Goal: Task Accomplishment & Management: Manage account settings

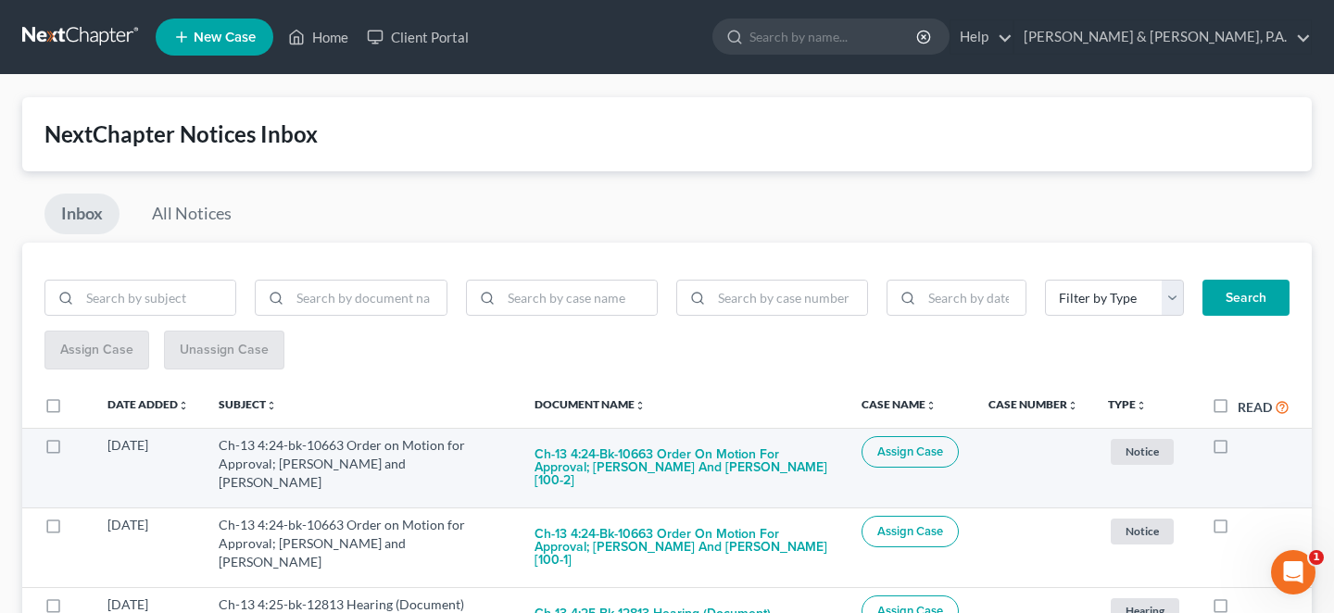
click at [1237, 450] on label at bounding box center [1237, 450] width 0 height 0
click at [1245, 436] on input "checkbox" at bounding box center [1251, 442] width 12 height 12
checkbox input "true"
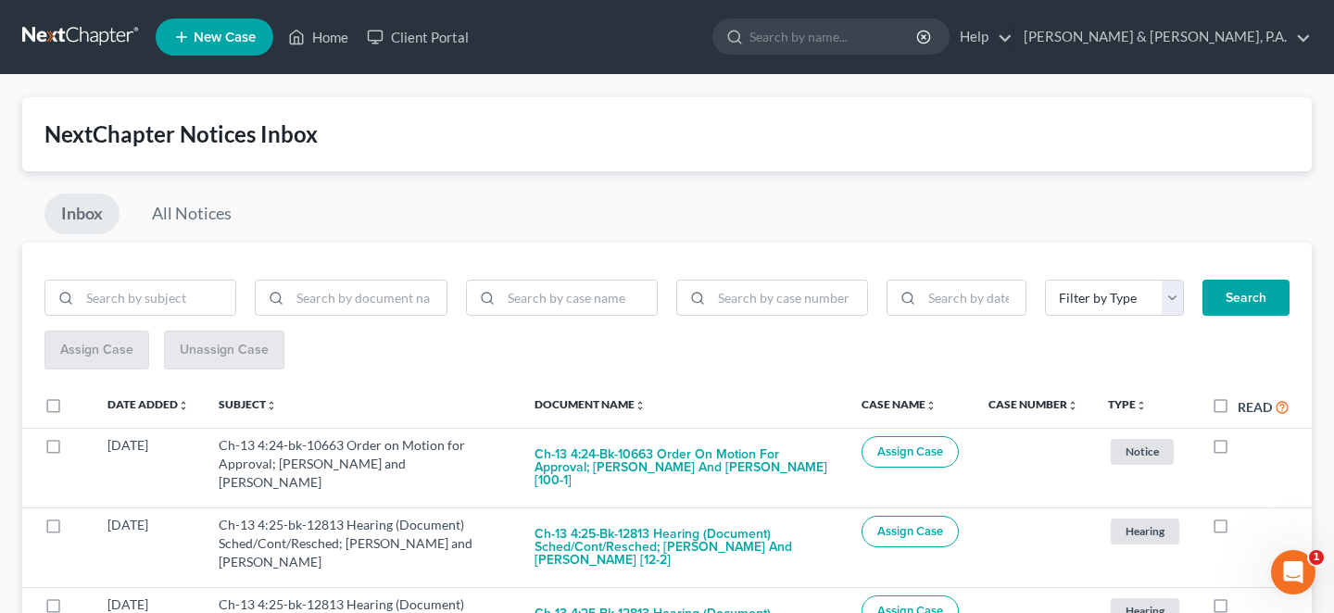
click at [1237, 450] on label at bounding box center [1237, 450] width 0 height 0
click at [1245, 436] on input "checkbox" at bounding box center [1251, 442] width 12 height 12
checkbox input "true"
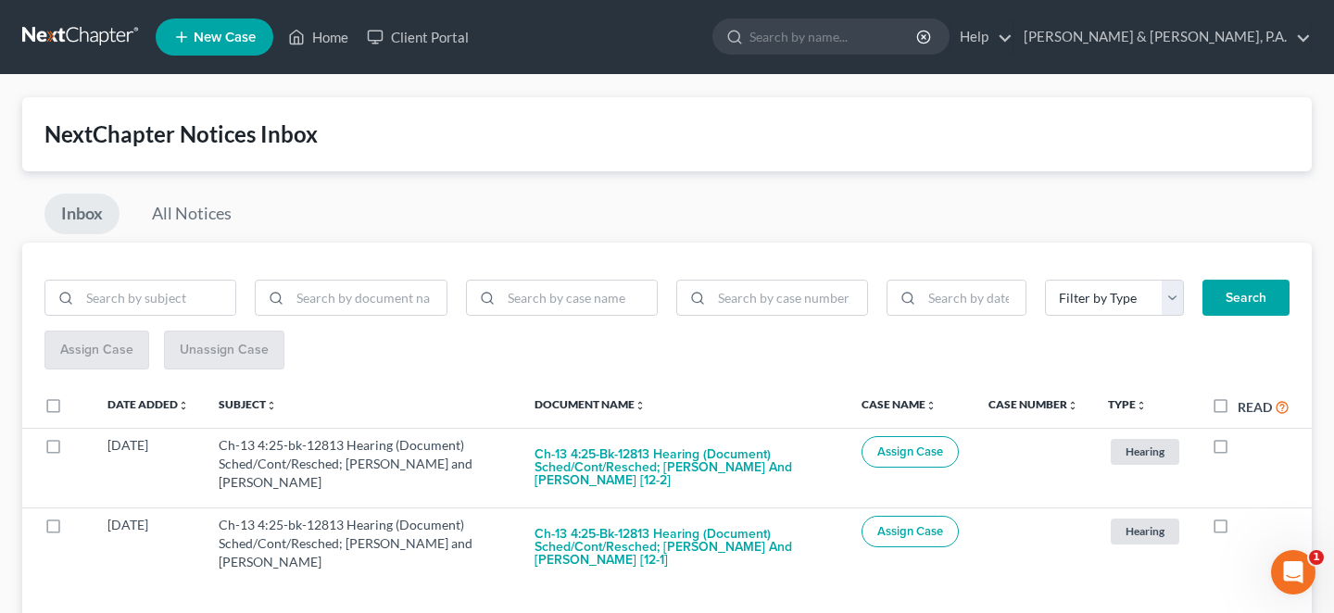
click at [1237, 450] on label at bounding box center [1237, 450] width 0 height 0
click at [1245, 436] on input "checkbox" at bounding box center [1251, 442] width 12 height 12
checkbox input "true"
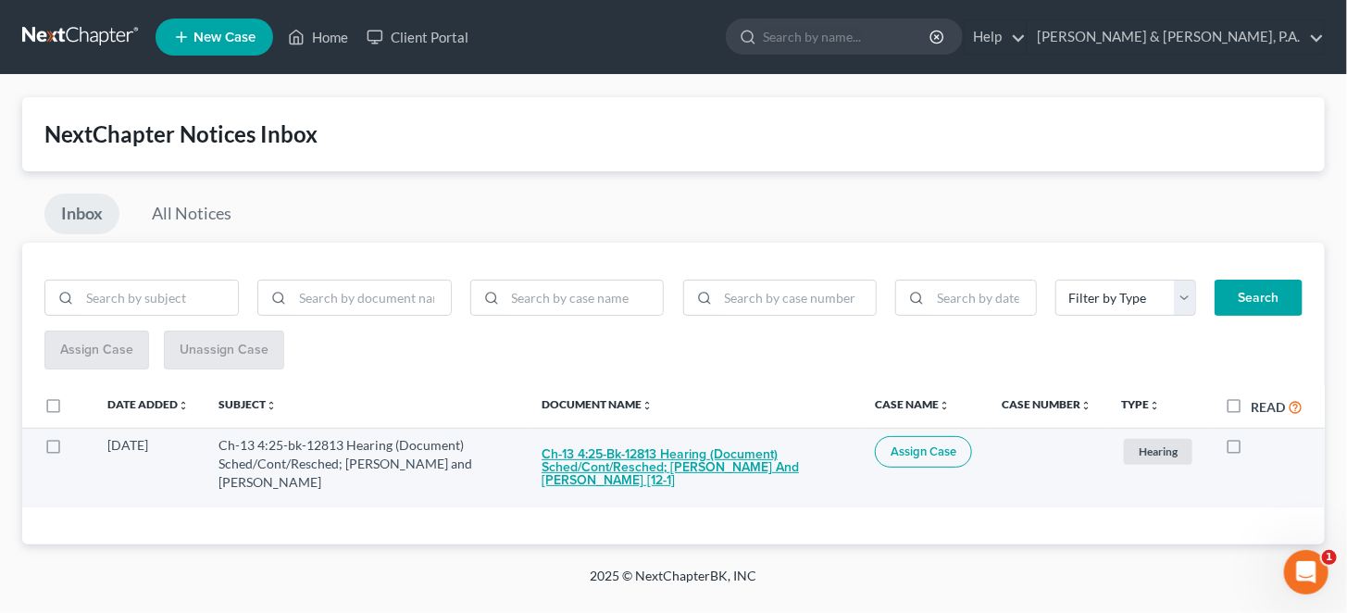
click at [645, 437] on button "Ch-13 4:25-bk-12813 Hearing (Document) Sched/Cont/Resched; Katina Priest and Do…" at bounding box center [694, 467] width 304 height 63
checkbox input "true"
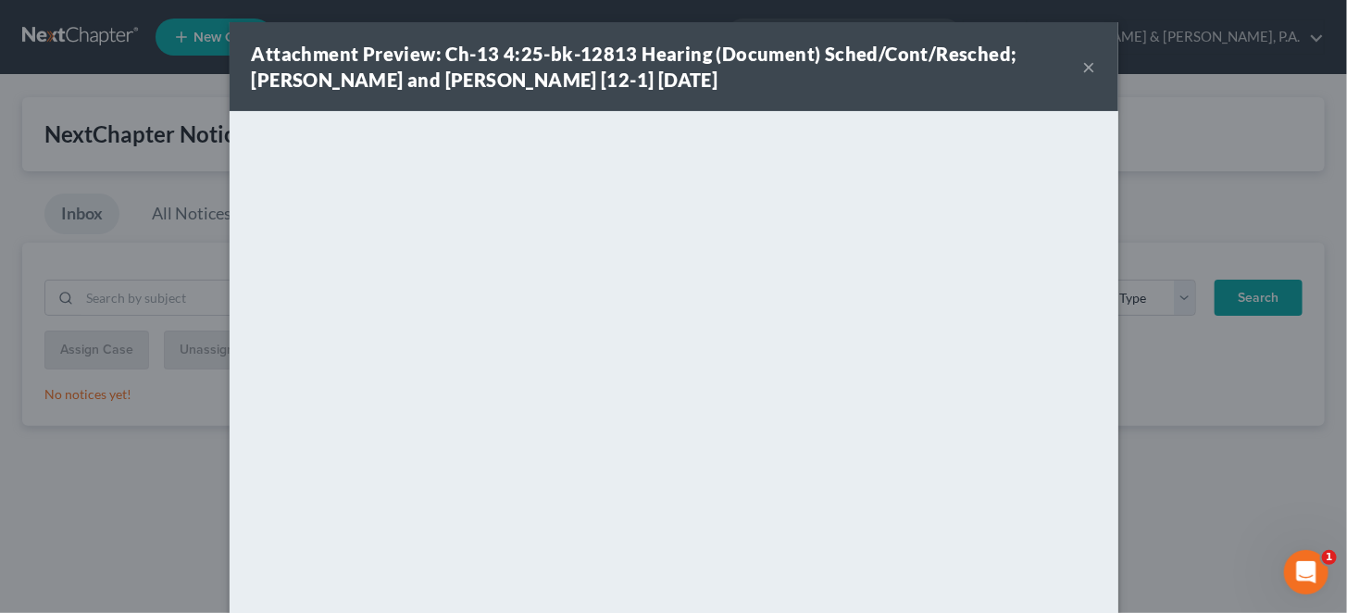
click at [1083, 58] on button "×" at bounding box center [1089, 67] width 13 height 22
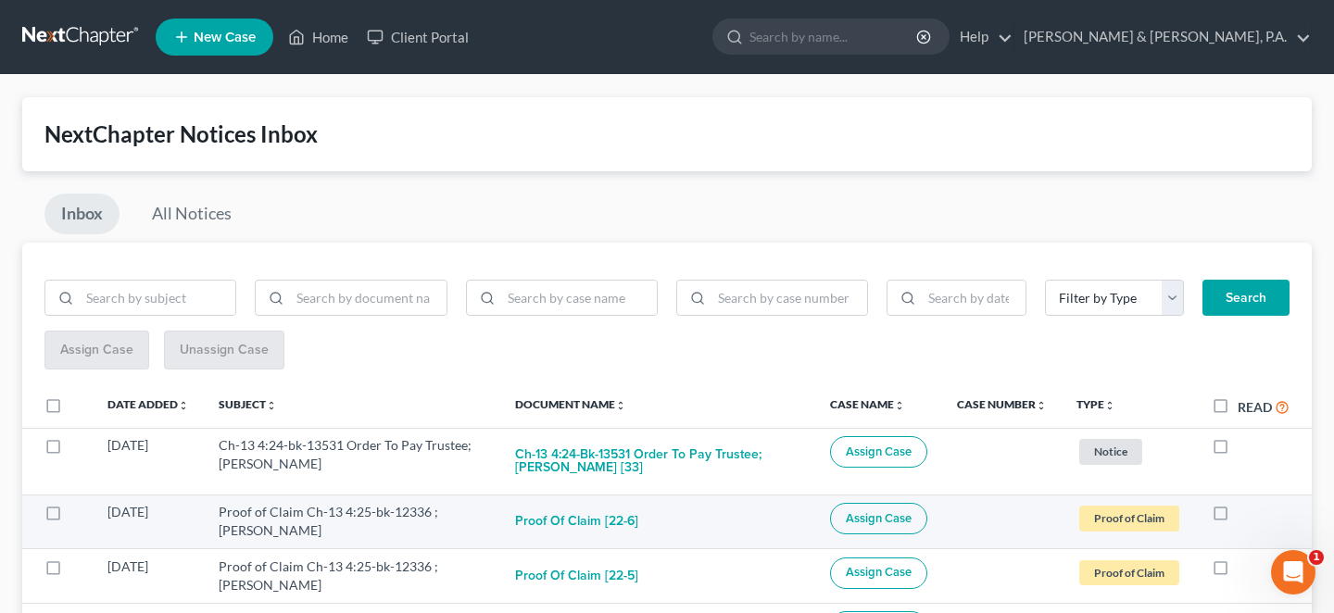
click at [1237, 517] on label at bounding box center [1237, 517] width 0 height 0
click at [1245, 503] on input "checkbox" at bounding box center [1251, 509] width 12 height 12
checkbox input "true"
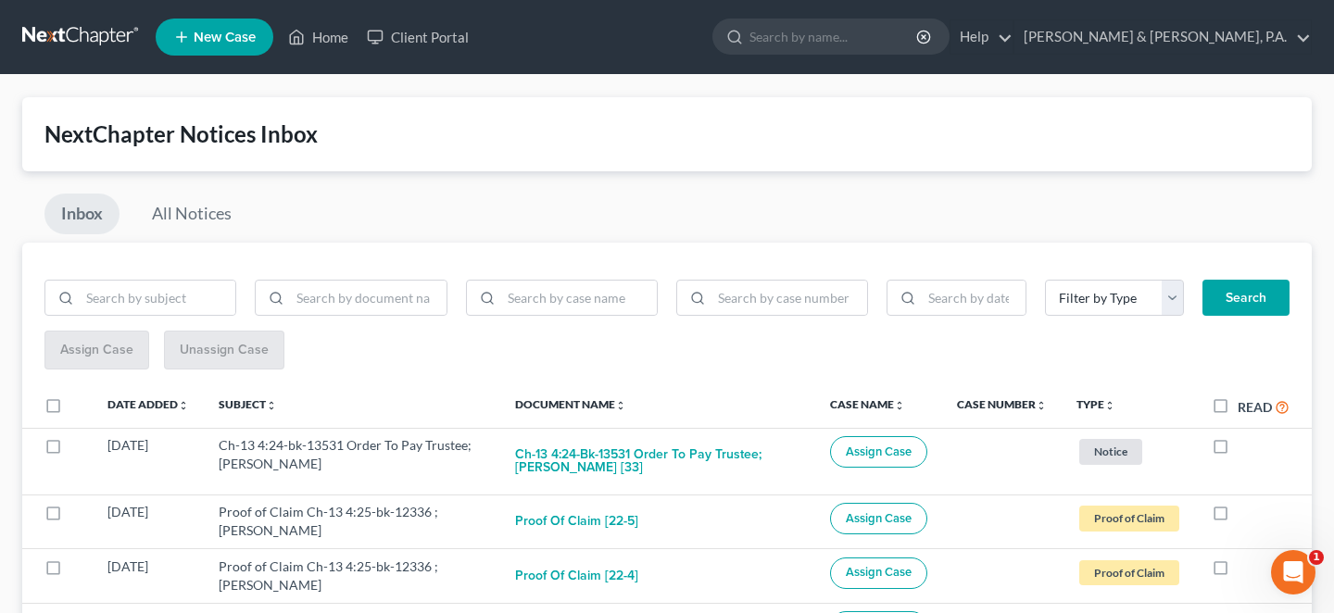
click at [1237, 517] on label at bounding box center [1237, 517] width 0 height 0
click at [1245, 503] on input "checkbox" at bounding box center [1251, 509] width 12 height 12
checkbox input "true"
click at [1237, 517] on label at bounding box center [1237, 517] width 0 height 0
click at [1245, 503] on input "checkbox" at bounding box center [1251, 509] width 12 height 12
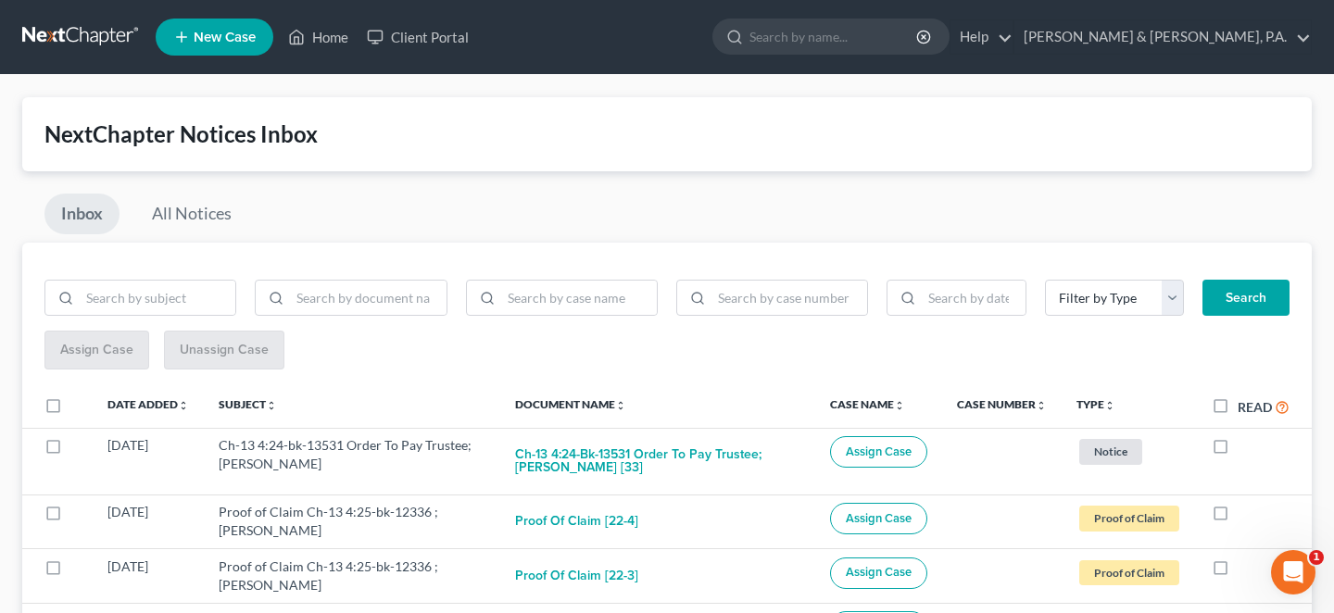
checkbox input "true"
click at [1237, 517] on label at bounding box center [1237, 517] width 0 height 0
click at [1245, 503] on input "checkbox" at bounding box center [1251, 509] width 12 height 12
checkbox input "true"
click at [1237, 517] on label at bounding box center [1237, 517] width 0 height 0
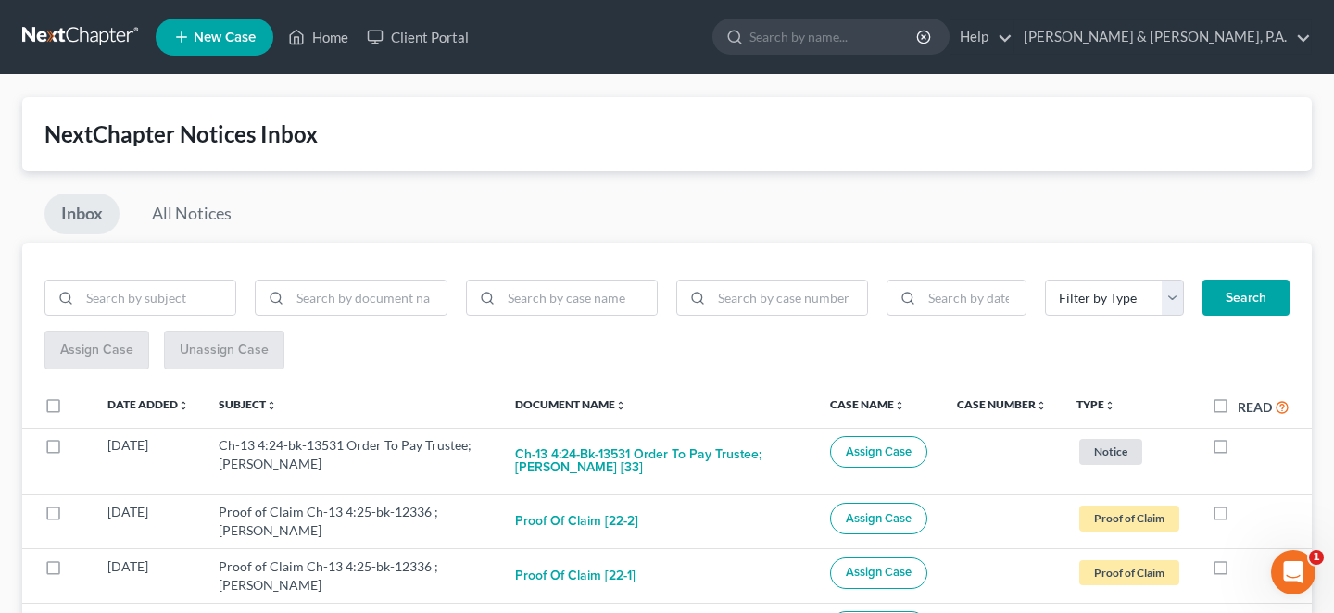
click at [1245, 503] on input "checkbox" at bounding box center [1251, 509] width 12 height 12
checkbox input "true"
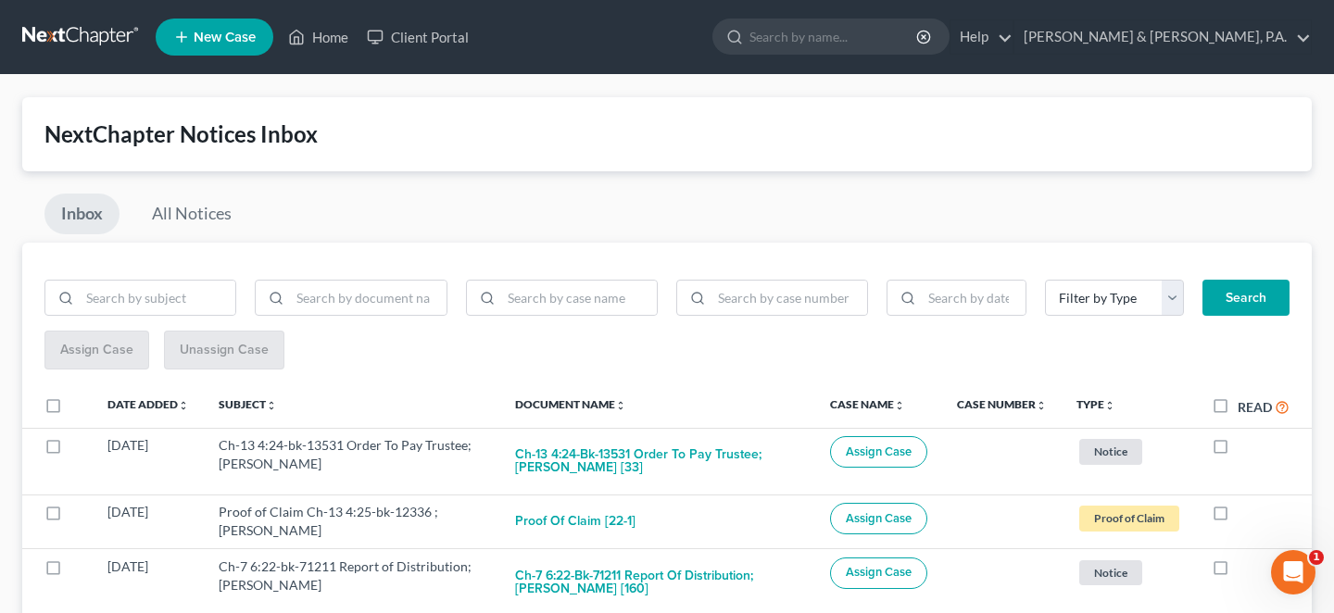
click at [1237, 517] on label at bounding box center [1237, 517] width 0 height 0
click at [1245, 503] on input "checkbox" at bounding box center [1251, 509] width 12 height 12
checkbox input "true"
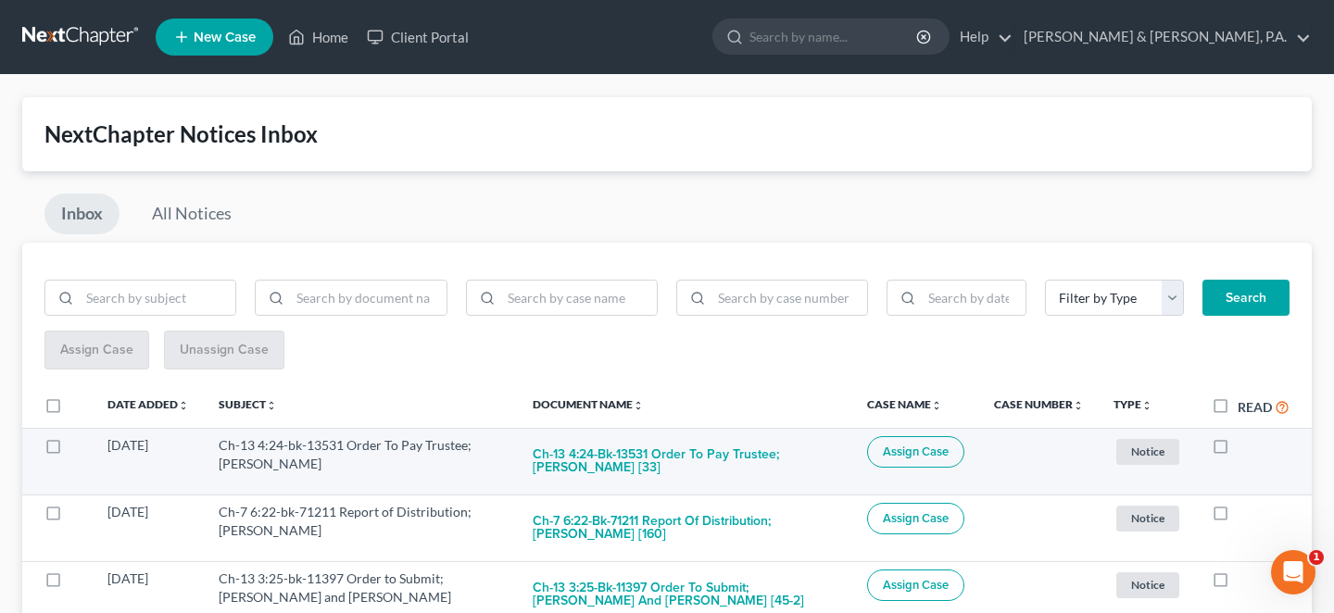
click at [1237, 450] on label at bounding box center [1237, 450] width 0 height 0
click at [1245, 436] on input "checkbox" at bounding box center [1251, 442] width 12 height 12
checkbox input "true"
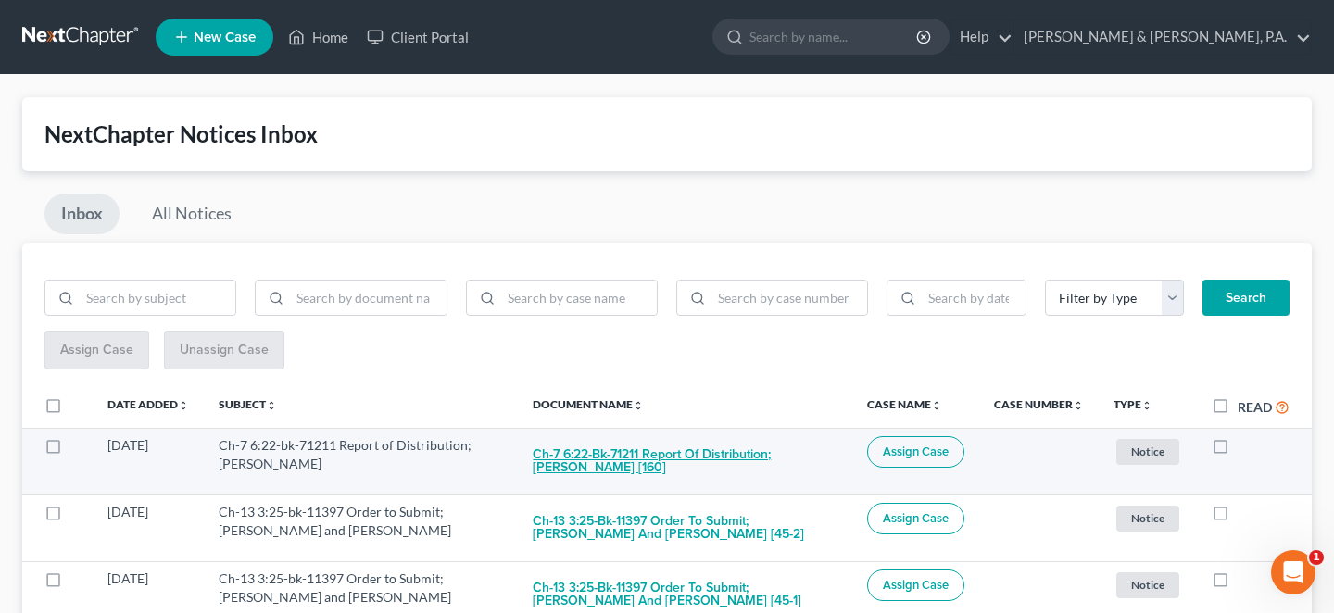
click at [636, 436] on button "Ch-7 6:22-bk-71211 Report of Distribution; [PERSON_NAME] [160]" at bounding box center [684, 461] width 305 height 50
checkbox input "true"
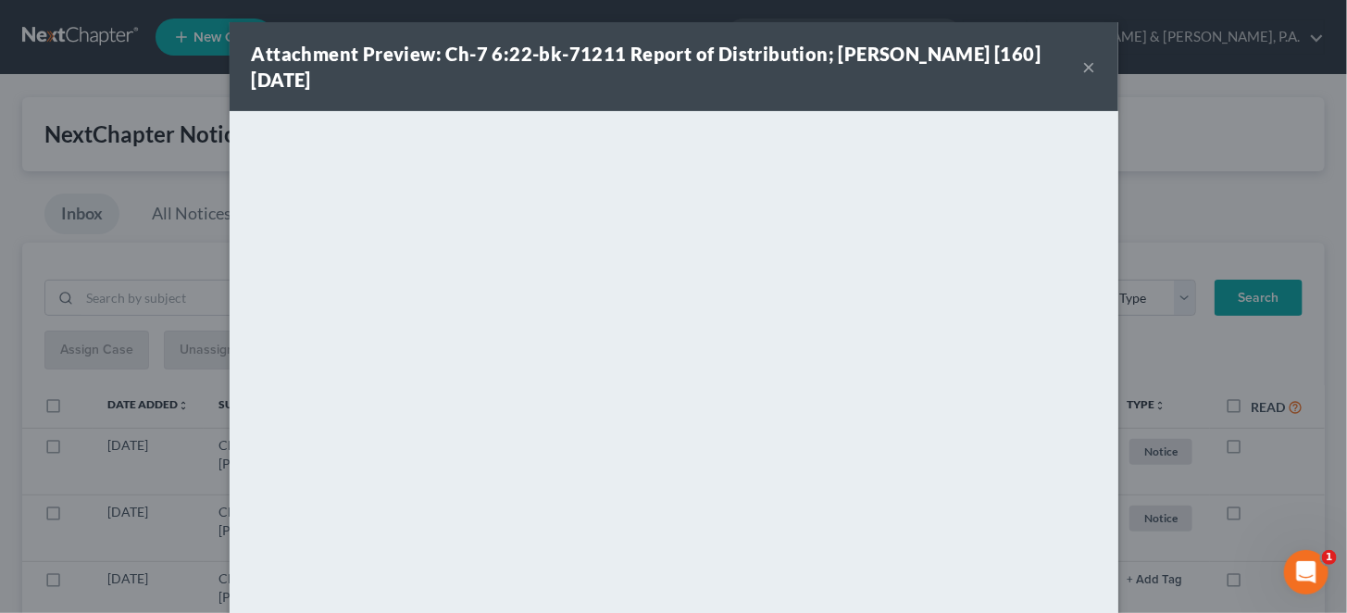
click at [1083, 64] on button "×" at bounding box center [1089, 67] width 13 height 22
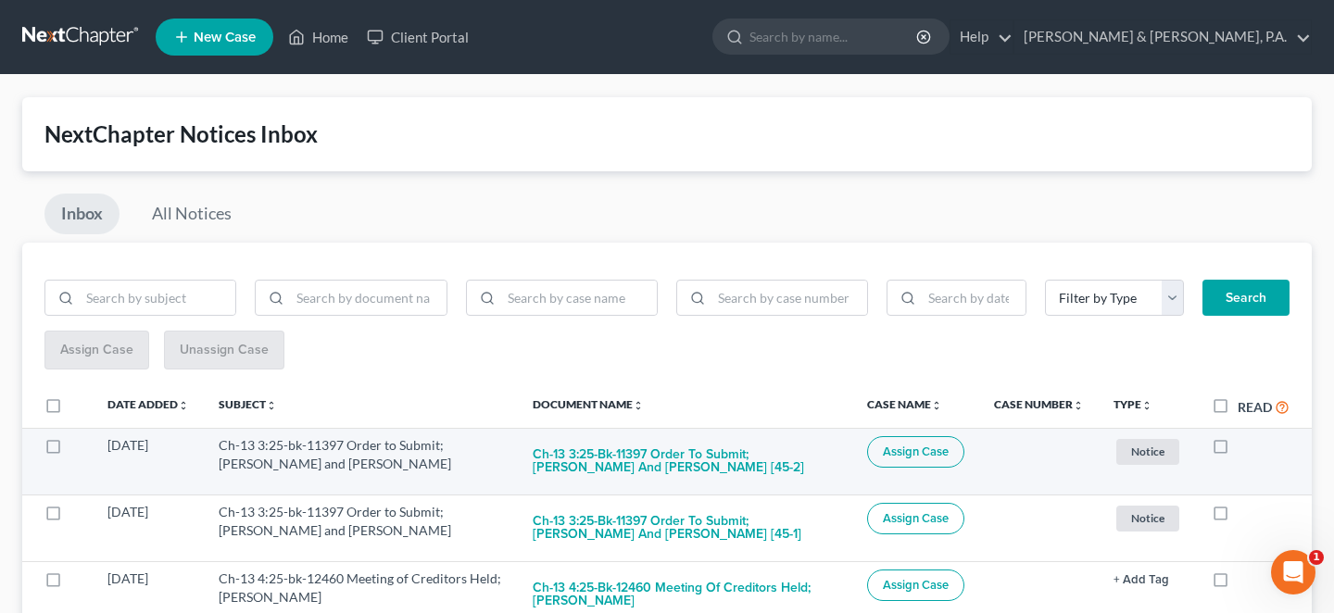
click at [1237, 450] on label at bounding box center [1237, 450] width 0 height 0
click at [1245, 436] on input "checkbox" at bounding box center [1251, 442] width 12 height 12
checkbox input "true"
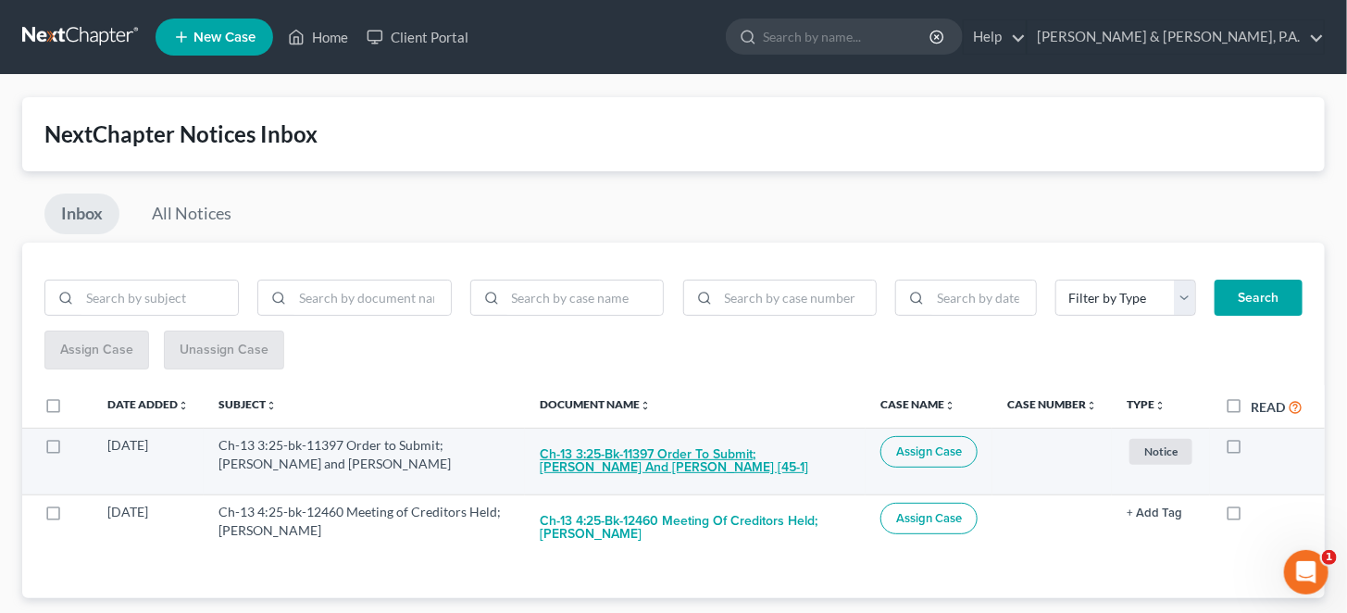
click at [657, 436] on button "Ch-13 3:25-bk-11397 Order to Submit; [PERSON_NAME] and [PERSON_NAME] [45-1]" at bounding box center [695, 461] width 311 height 50
checkbox input "true"
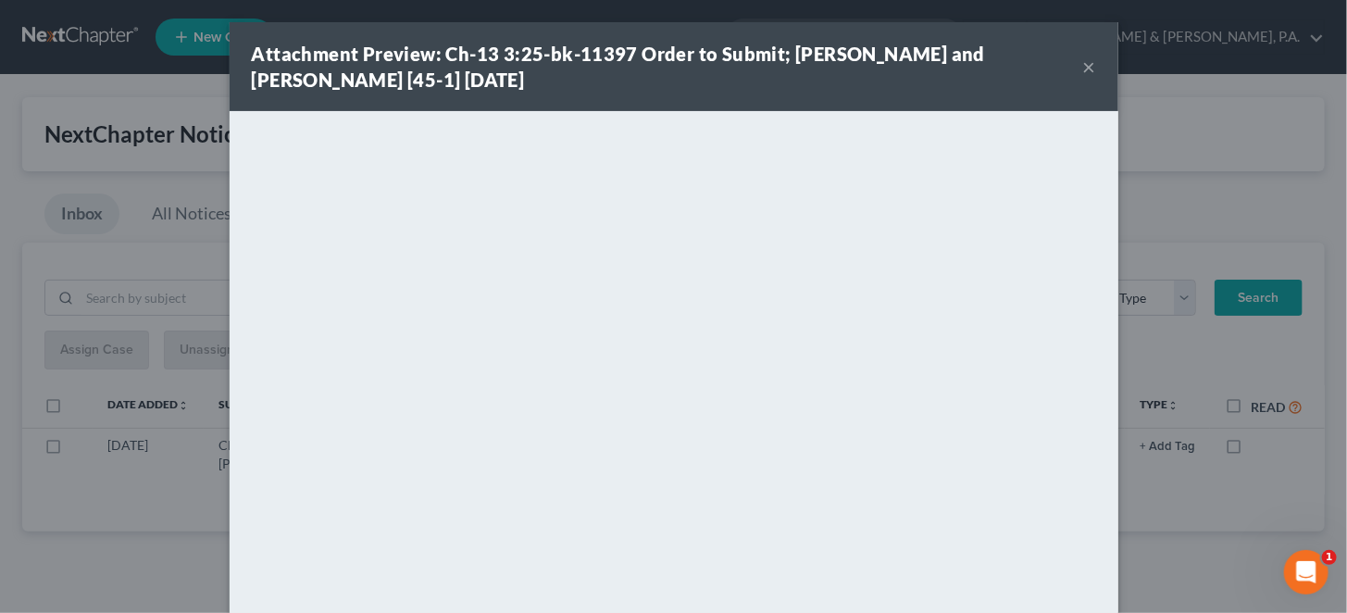
click at [1083, 56] on button "×" at bounding box center [1089, 67] width 13 height 22
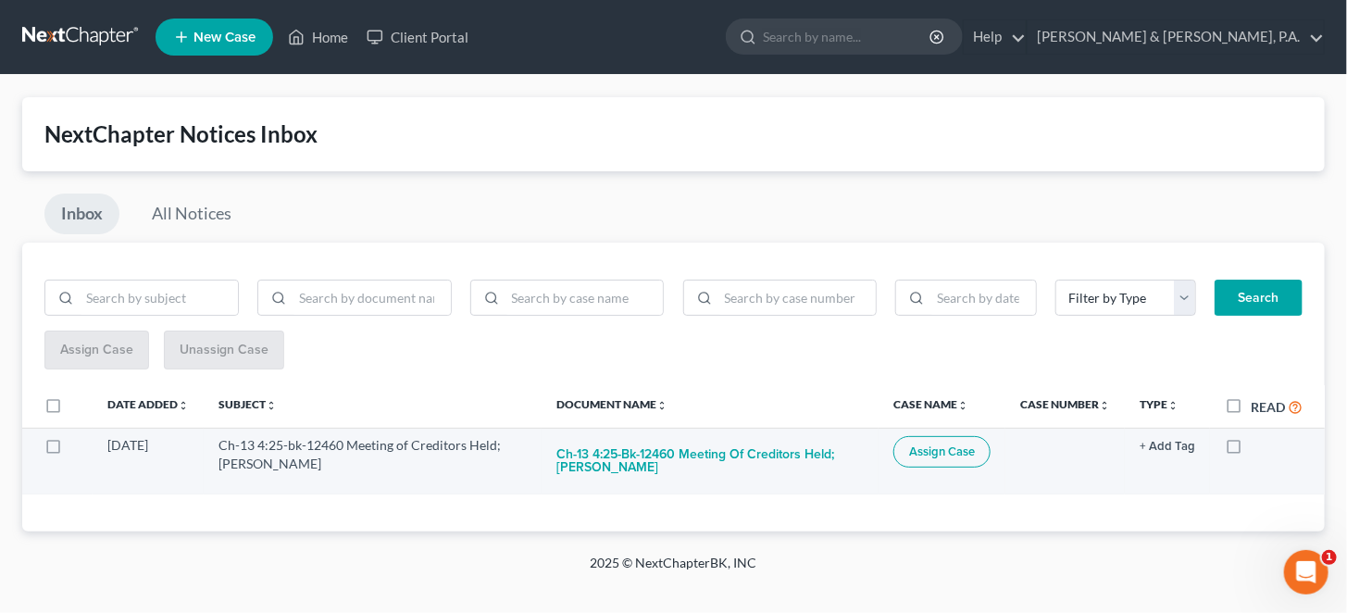
click at [1251, 450] on label at bounding box center [1251, 450] width 0 height 0
click at [1259, 436] on input "checkbox" at bounding box center [1265, 442] width 12 height 12
checkbox input "true"
